Goal: Information Seeking & Learning: Learn about a topic

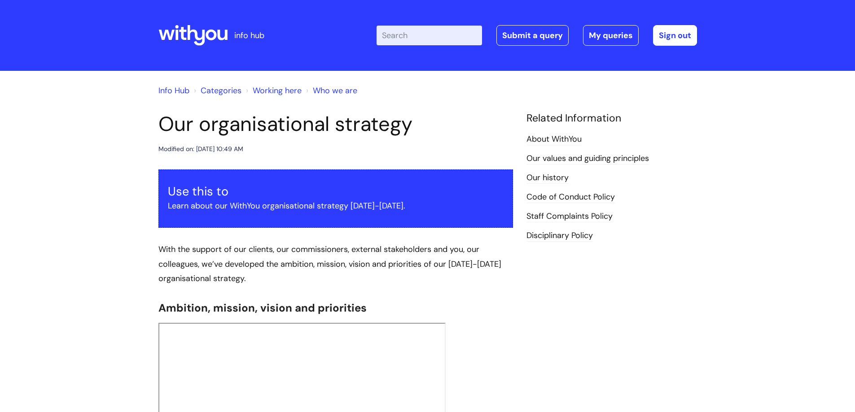
scroll to position [628, 0]
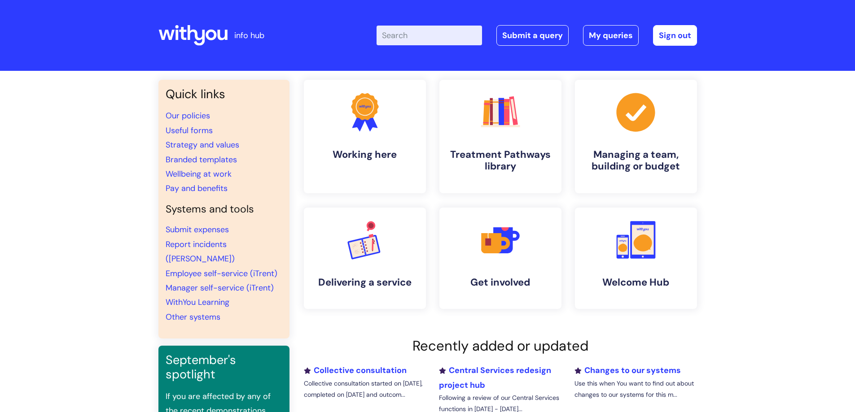
click at [424, 39] on input "Enter your search term here..." at bounding box center [429, 36] width 105 height 20
type input "central"
click button "Search" at bounding box center [0, 0] width 0 height 0
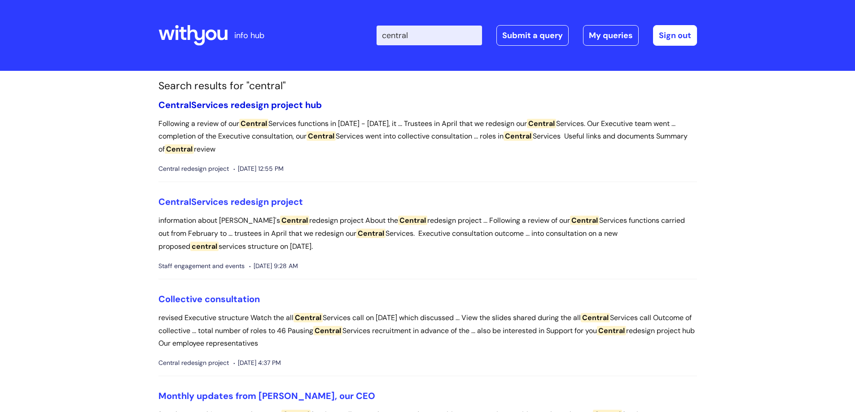
click at [256, 106] on link "Central Services redesign project hub" at bounding box center [239, 105] width 163 height 12
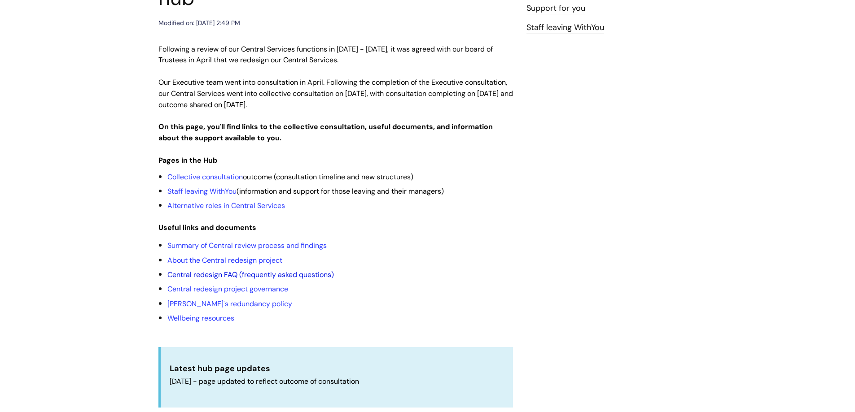
scroll to position [135, 0]
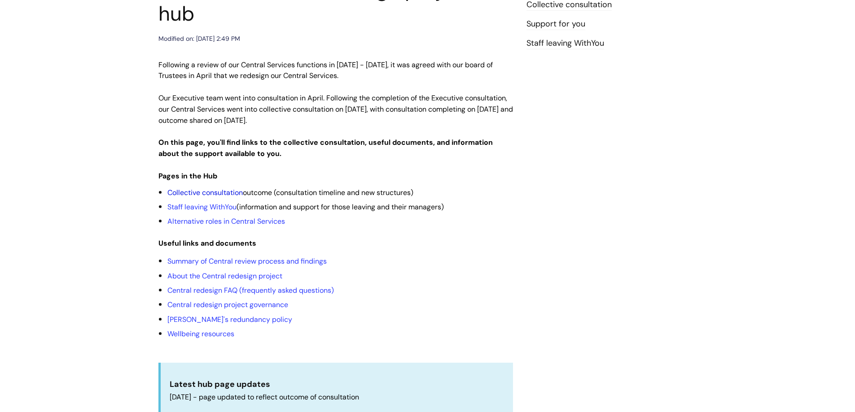
click at [219, 188] on link "Collective consultation" at bounding box center [204, 192] width 75 height 9
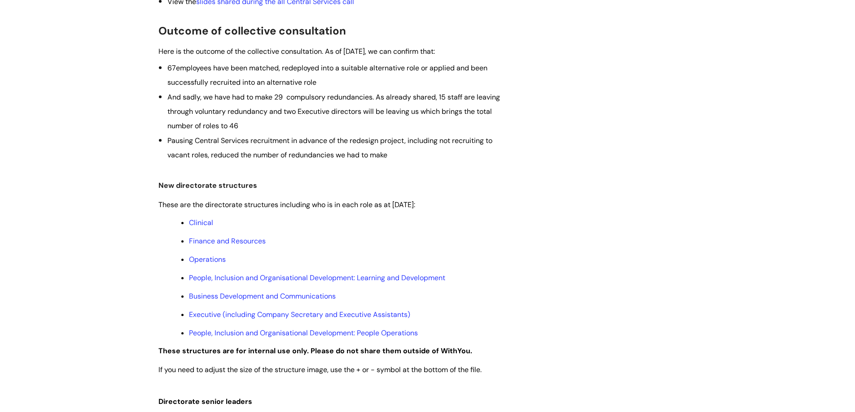
scroll to position [314, 0]
click at [217, 260] on link "Operations" at bounding box center [207, 258] width 37 height 9
